Goal: Task Accomplishment & Management: Manage account settings

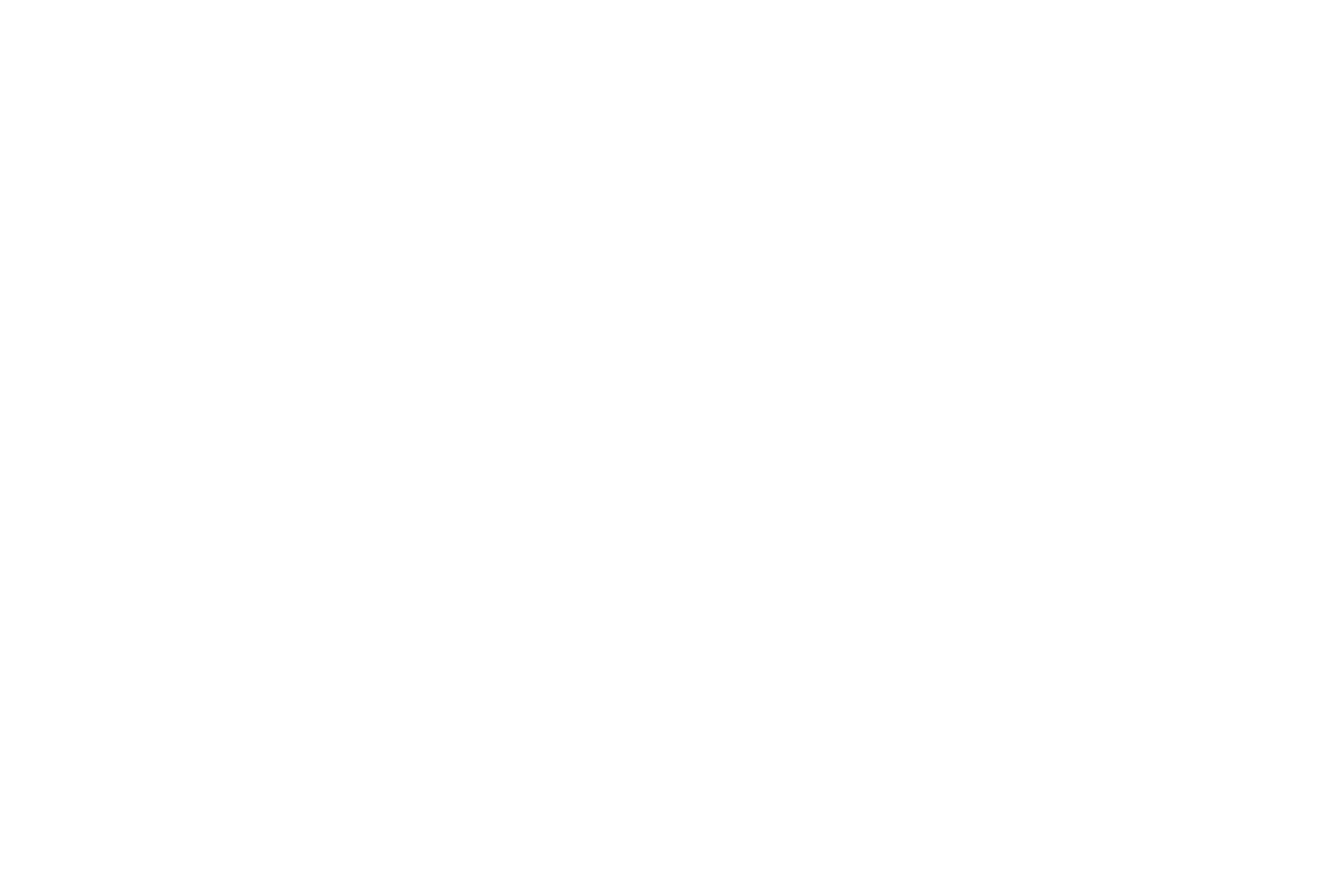
type input "**********"
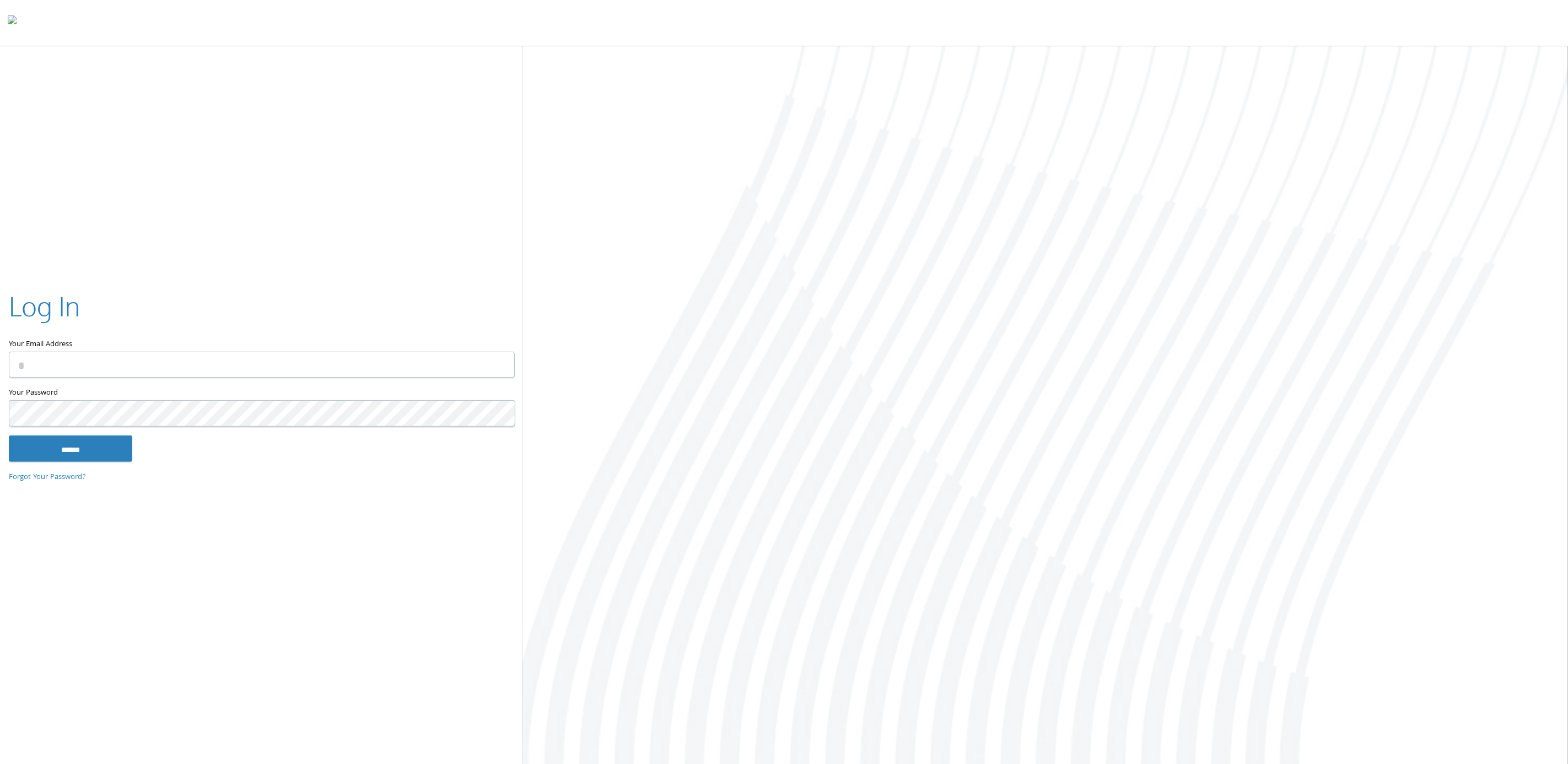
type input "**********"
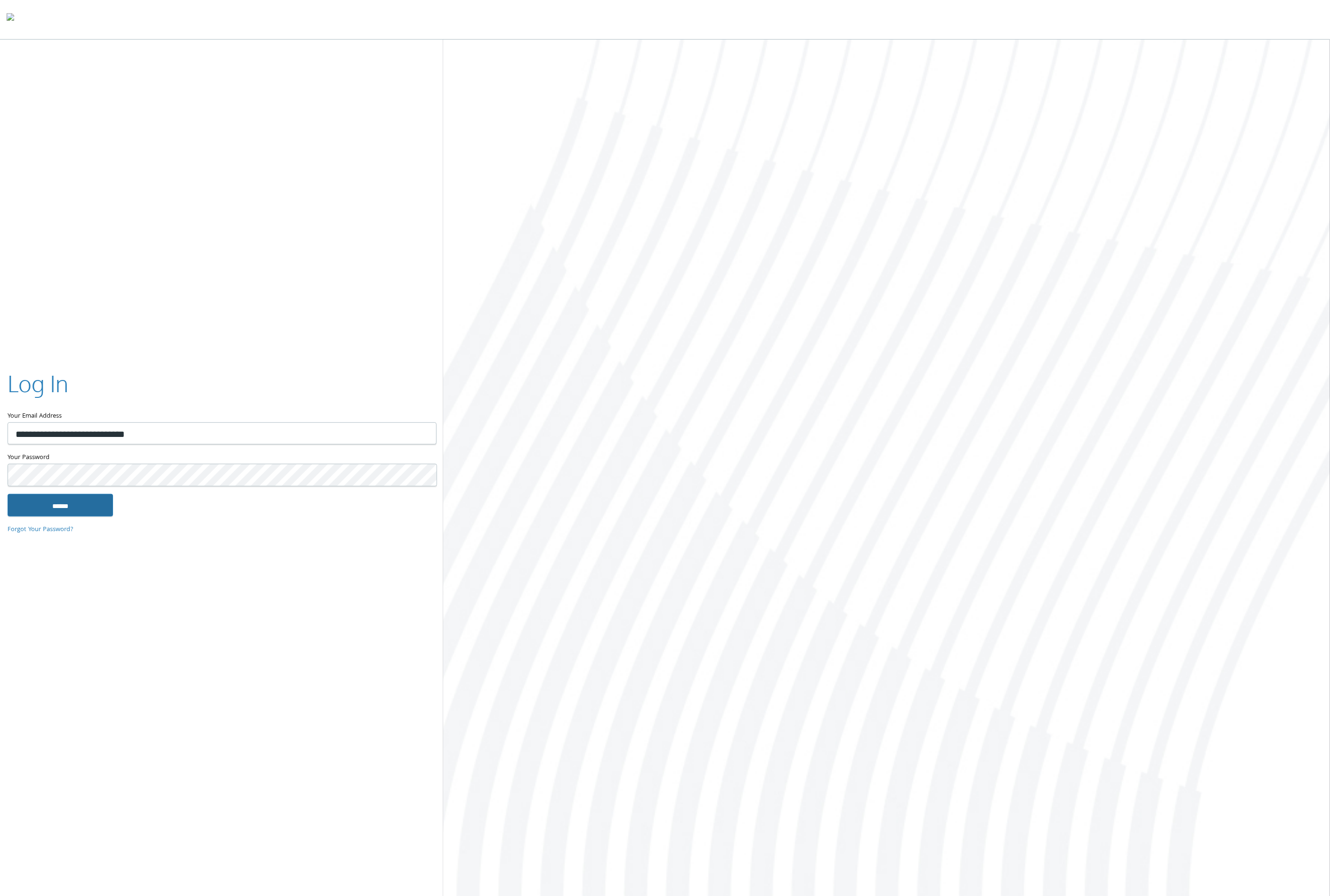
click at [87, 509] on input "******" at bounding box center [60, 505] width 106 height 22
